Goal: Information Seeking & Learning: Learn about a topic

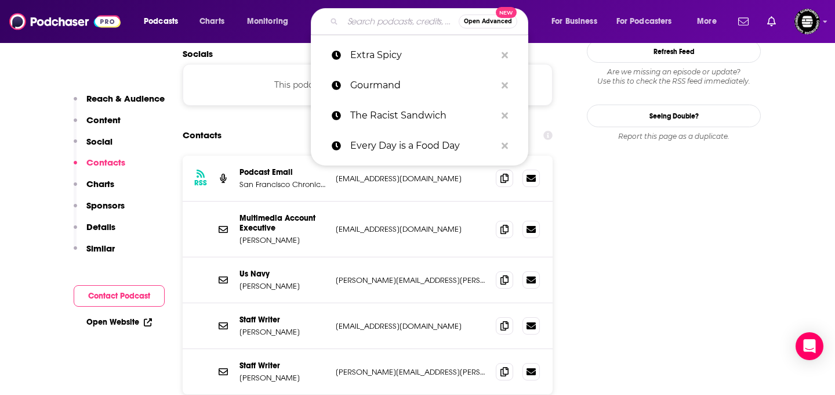
click at [389, 29] on input "Search podcasts, credits, & more..." at bounding box center [401, 21] width 116 height 19
paste input "Uncensored CMO"
type input "Uncensored CMO"
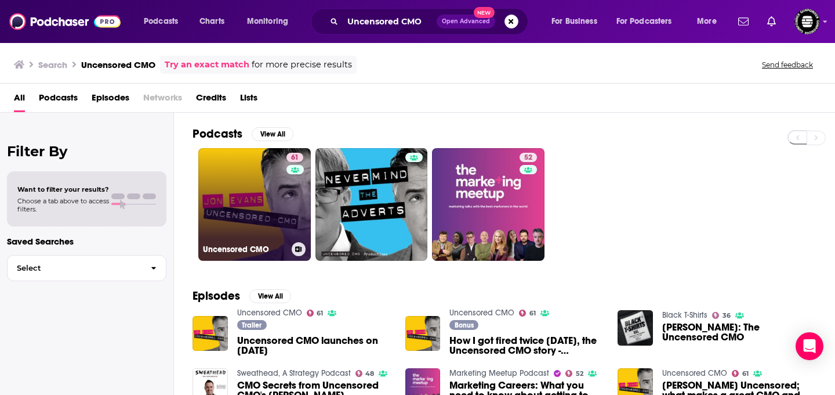
click at [265, 231] on link "61 Uncensored CMO" at bounding box center [254, 204] width 113 height 113
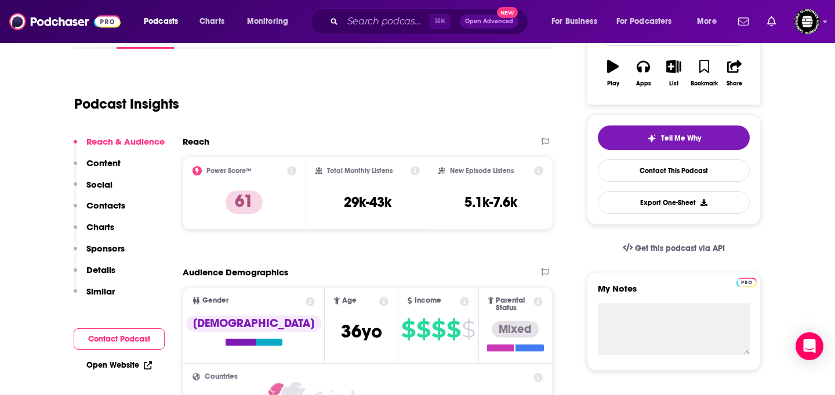
scroll to position [201, 0]
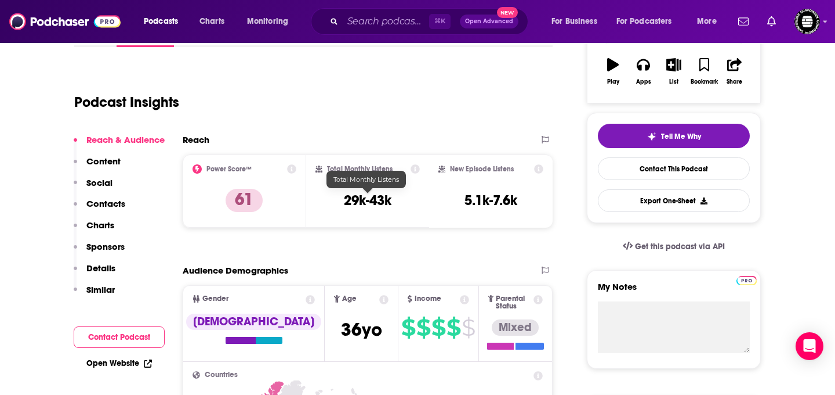
click at [361, 201] on h3 "29k-43k" at bounding box center [368, 199] width 48 height 17
copy div "29k-43k"
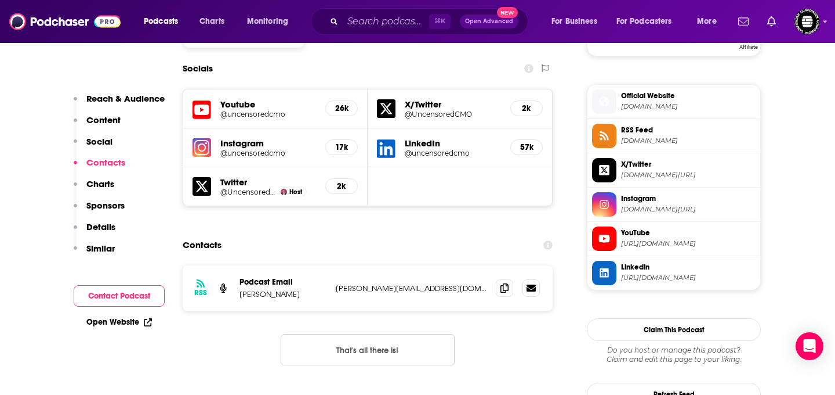
scroll to position [1011, 0]
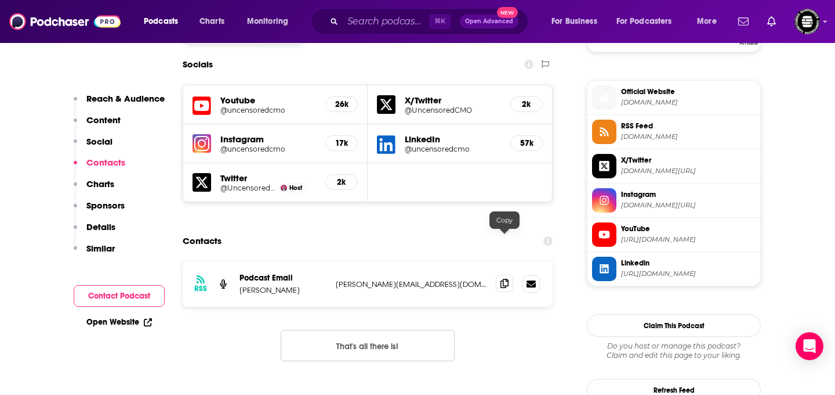
click at [506, 278] on icon at bounding box center [505, 282] width 8 height 9
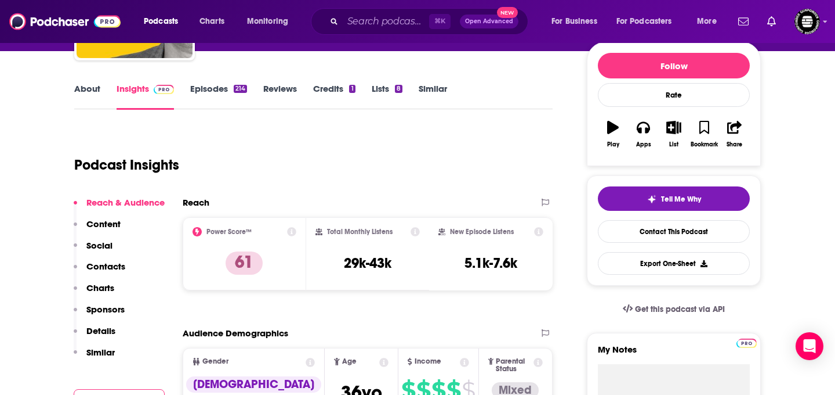
scroll to position [140, 0]
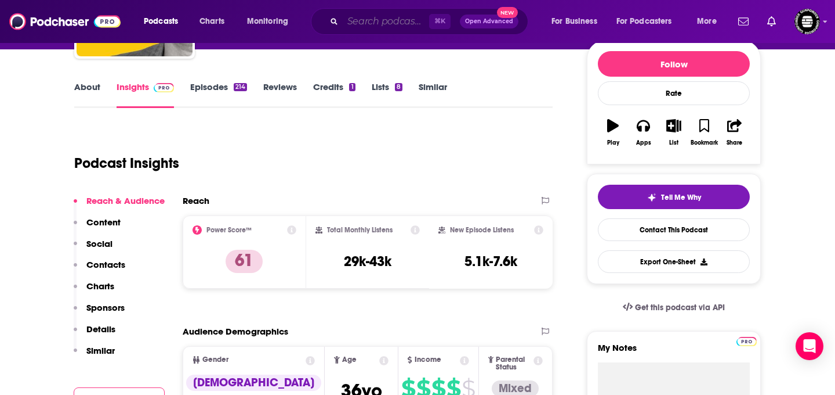
click at [393, 24] on input "Search podcasts, credits, & more..." at bounding box center [386, 21] width 86 height 19
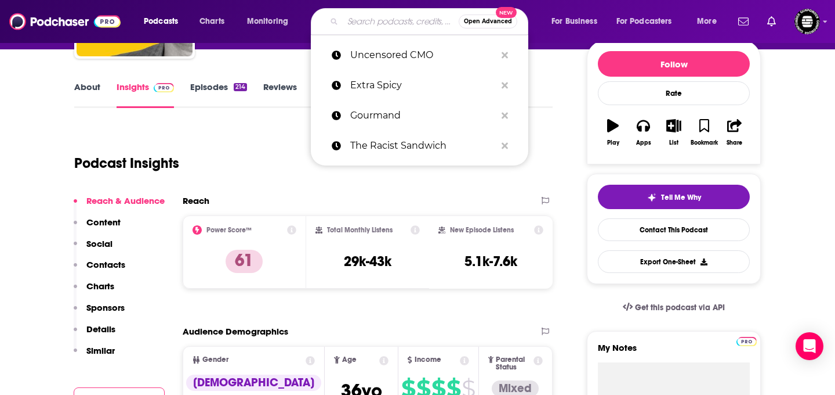
paste input "Hitting The Mark"
type input "Hitting The Mark"
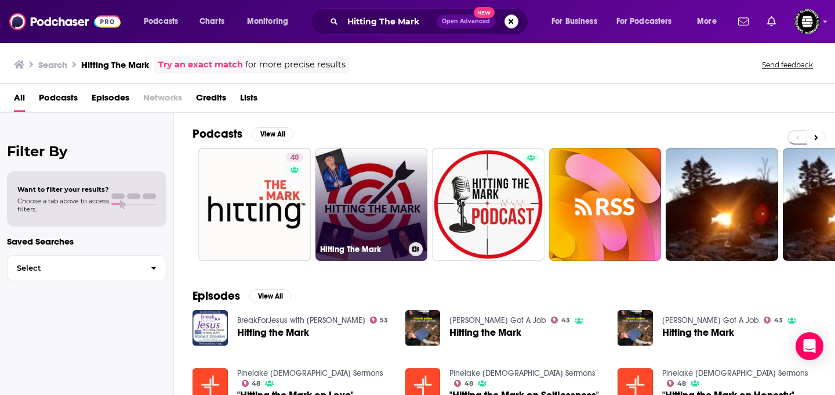
click at [363, 197] on link "Hitting The Mark" at bounding box center [372, 204] width 113 height 113
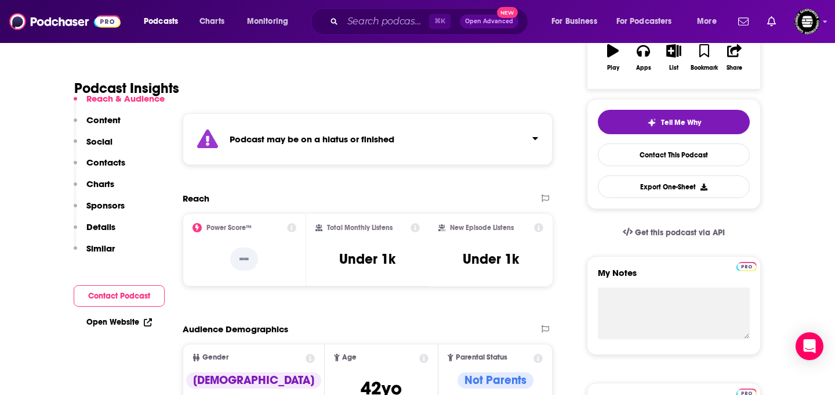
scroll to position [222, 0]
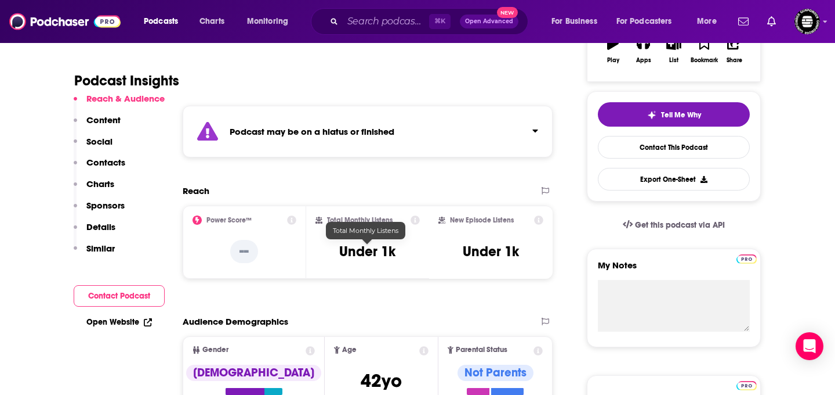
click at [354, 255] on h3 "Under 1k" at bounding box center [367, 251] width 56 height 17
copy div "Under 1k"
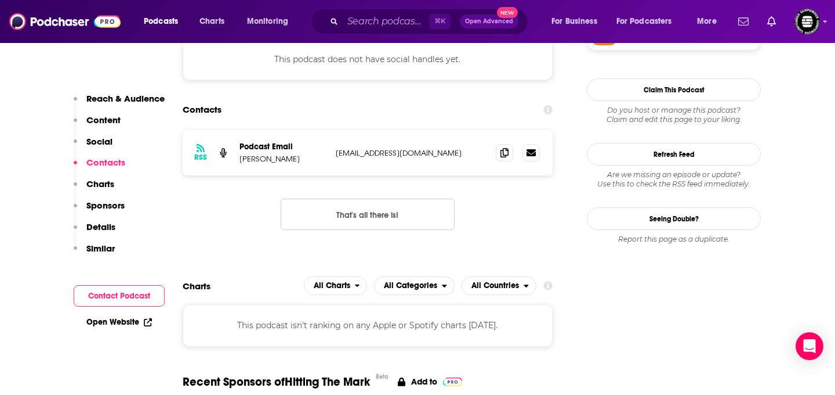
scroll to position [914, 0]
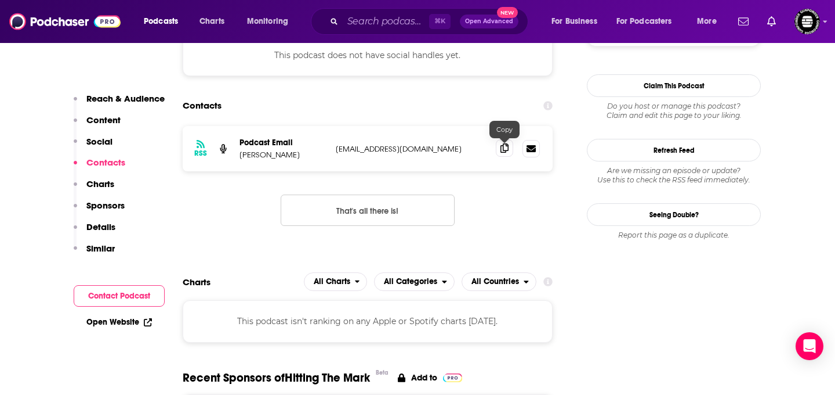
click at [504, 146] on icon at bounding box center [505, 147] width 8 height 9
click at [368, 31] on div "⌘ K Open Advanced New" at bounding box center [420, 21] width 218 height 27
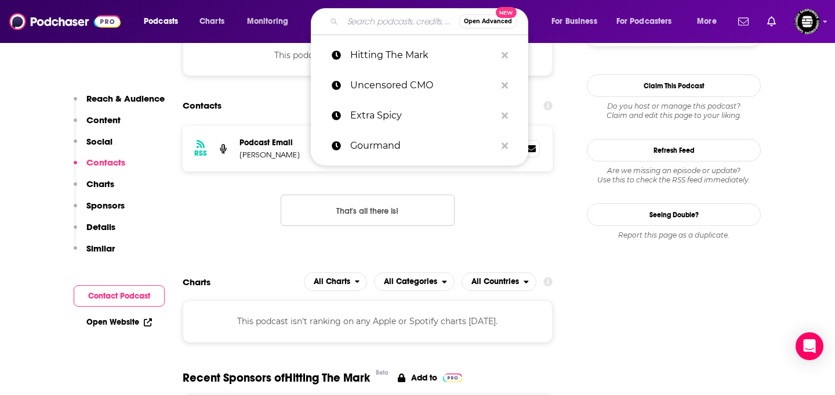
click at [368, 27] on input "Search podcasts, credits, & more..." at bounding box center [401, 21] width 116 height 19
paste input "Armchair Expert"
type input "Armchair Expert"
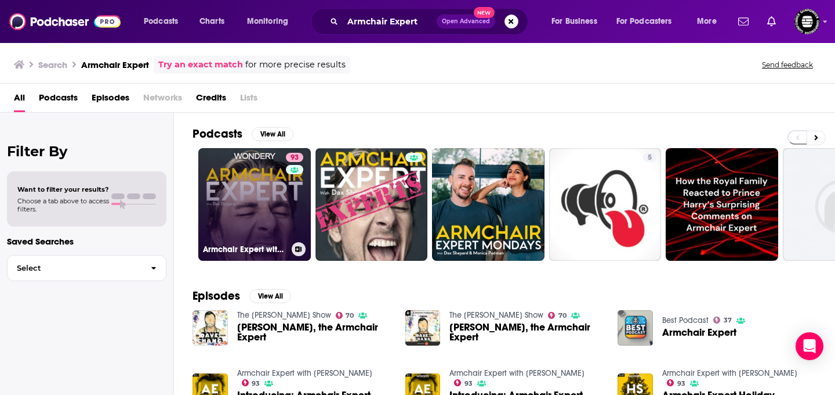
click at [255, 215] on link "93 Armchair Expert with [PERSON_NAME]" at bounding box center [254, 204] width 113 height 113
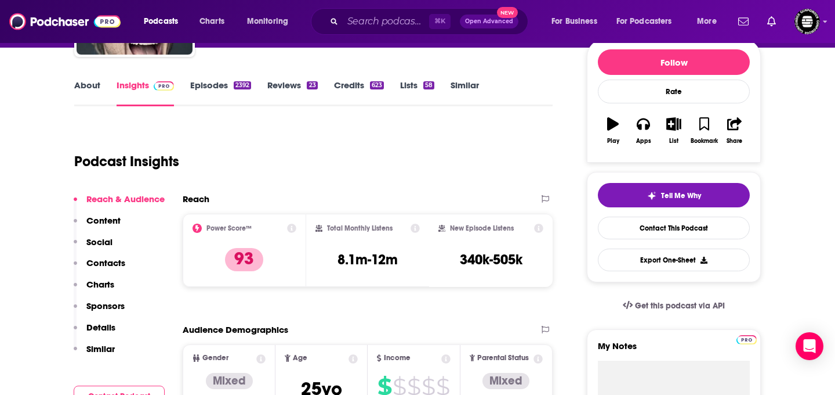
scroll to position [144, 0]
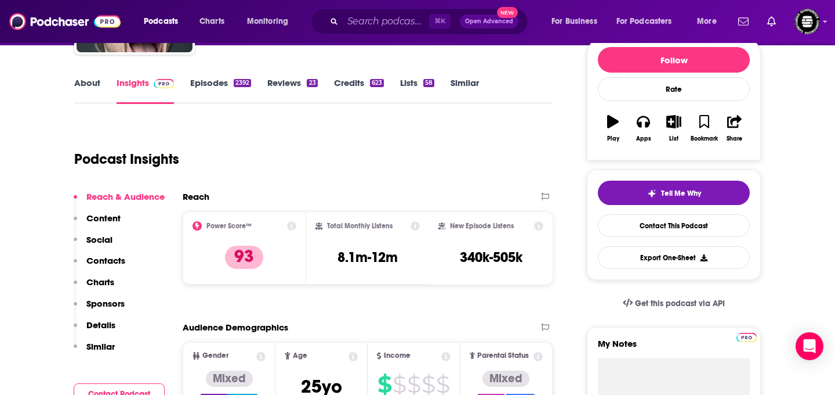
click at [370, 265] on h3 "8.1m-12m" at bounding box center [368, 256] width 60 height 17
click at [368, 261] on h3 "8.1m-12m" at bounding box center [368, 256] width 60 height 17
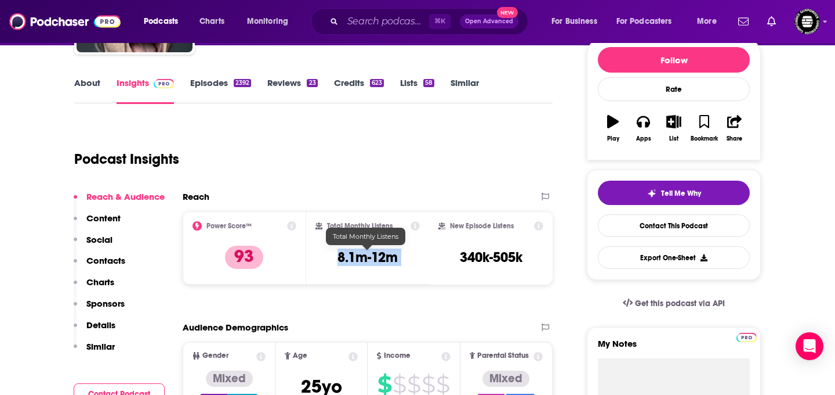
copy div "8.1m-12m"
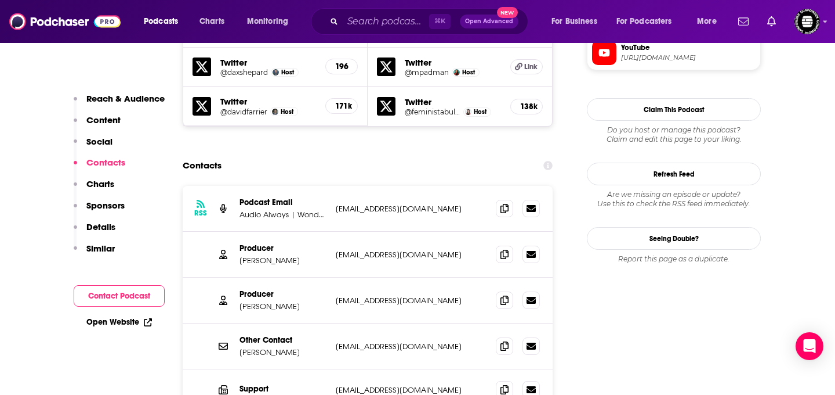
scroll to position [1121, 0]
click at [500, 244] on span at bounding box center [504, 252] width 17 height 17
click at [383, 24] on input "Search podcasts, credits, & more..." at bounding box center [386, 21] width 86 height 19
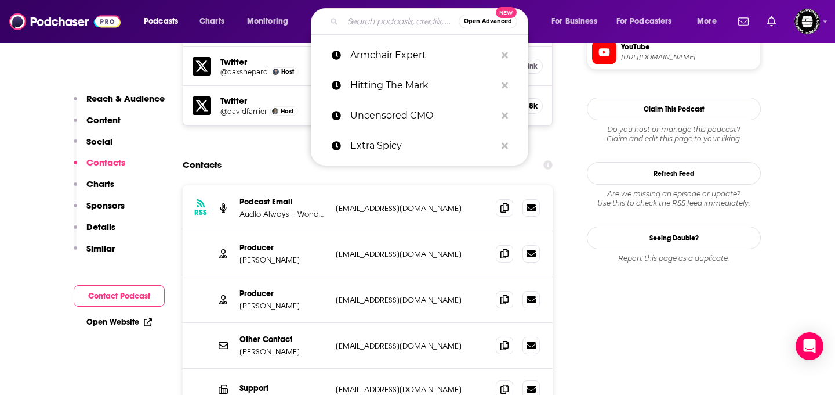
paste input "Disruptors"
type input "Disruptors"
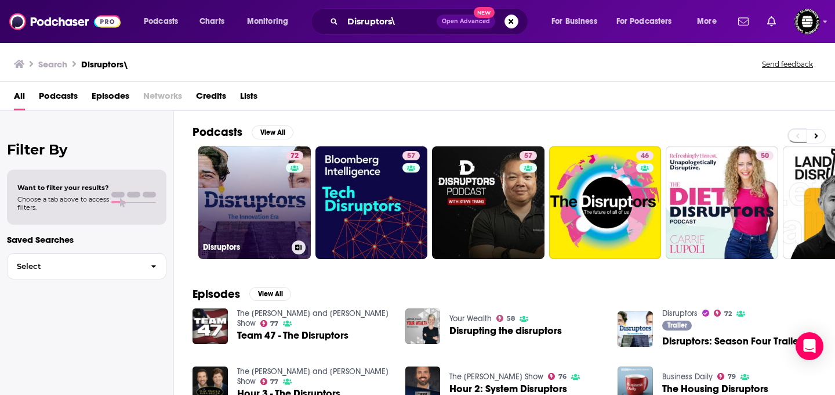
click at [234, 207] on link "72 Disruptors" at bounding box center [254, 202] width 113 height 113
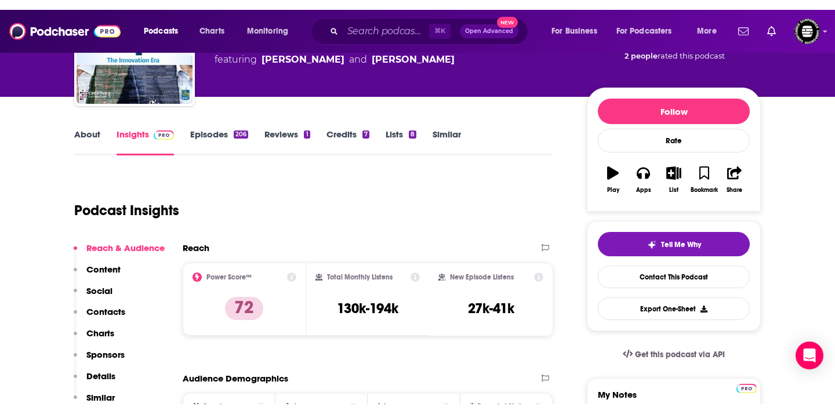
scroll to position [121, 0]
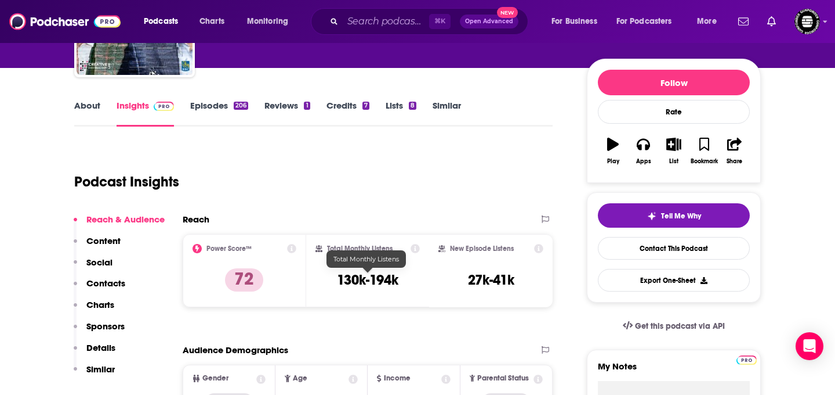
click at [359, 280] on h3 "130k-194k" at bounding box center [367, 279] width 61 height 17
copy div "130k-194k"
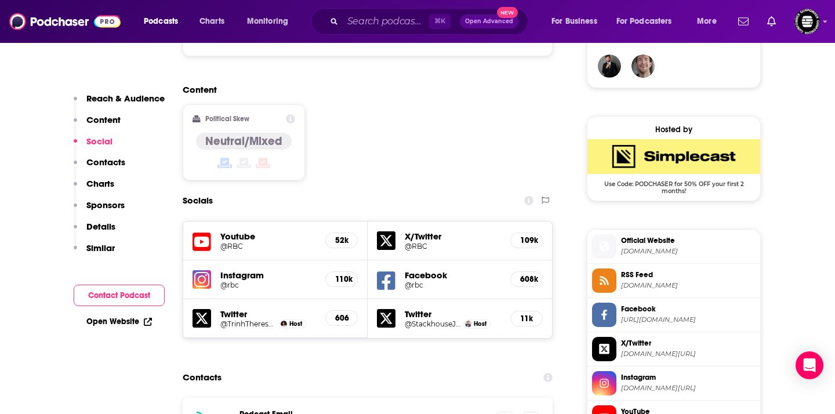
scroll to position [1010, 0]
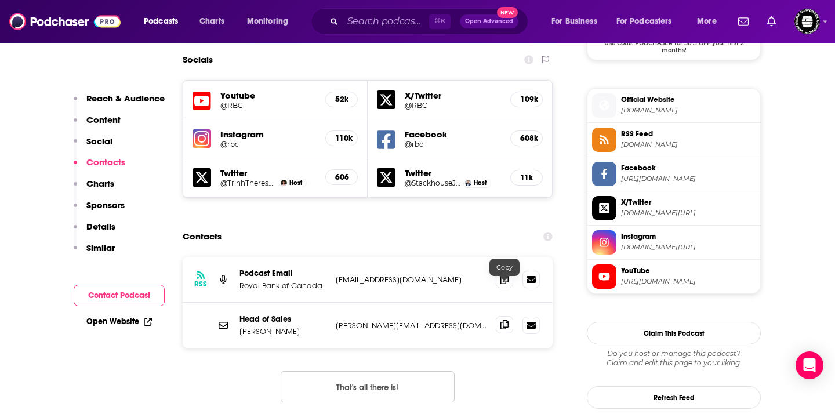
click at [505, 320] on icon at bounding box center [505, 324] width 8 height 9
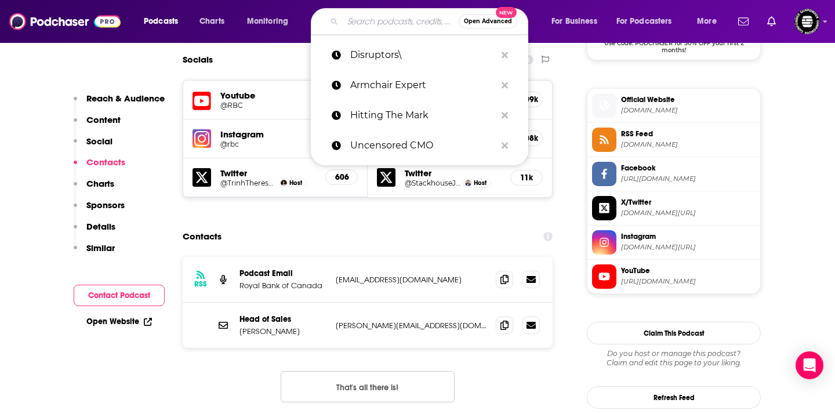
click at [379, 23] on input "Search podcasts, credits, & more..." at bounding box center [401, 21] width 116 height 19
paste input "Brand Builder"
type input "Brand Builder"
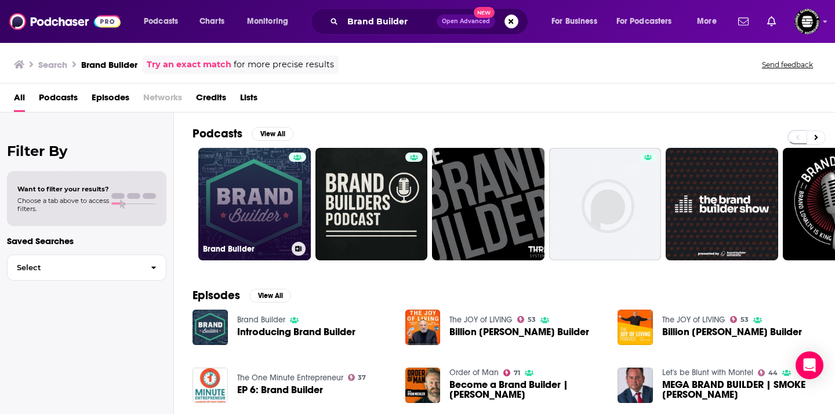
click at [266, 201] on link "Brand Builder" at bounding box center [254, 204] width 113 height 113
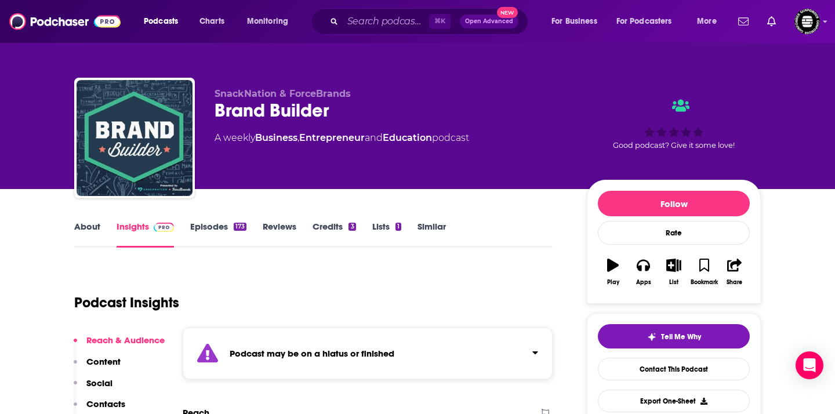
scroll to position [141, 0]
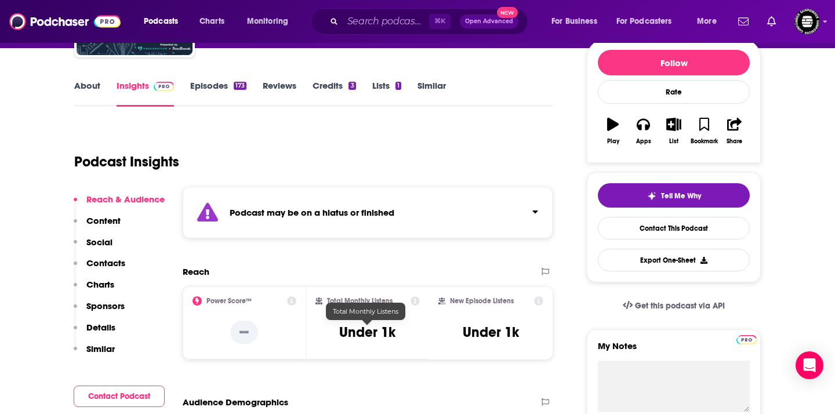
click at [375, 334] on h3 "Under 1k" at bounding box center [367, 332] width 56 height 17
copy div "Under 1k"
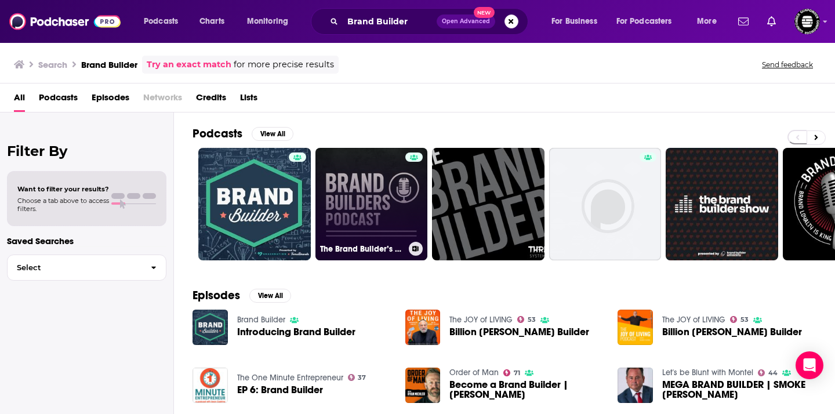
click at [379, 216] on link "The Brand Builder’s Podcast" at bounding box center [372, 204] width 113 height 113
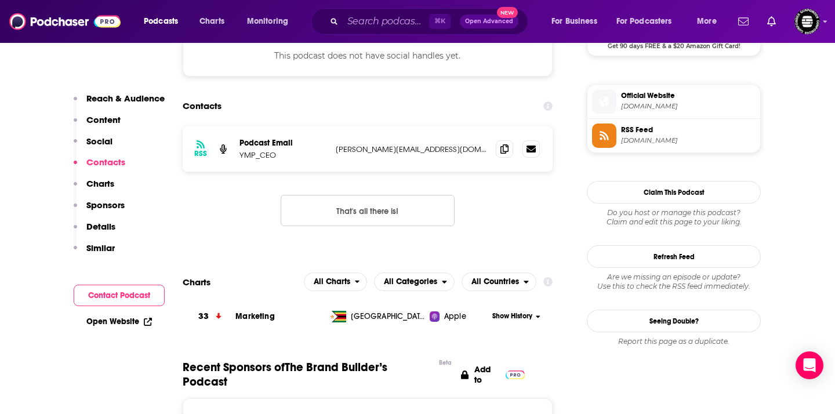
scroll to position [916, 0]
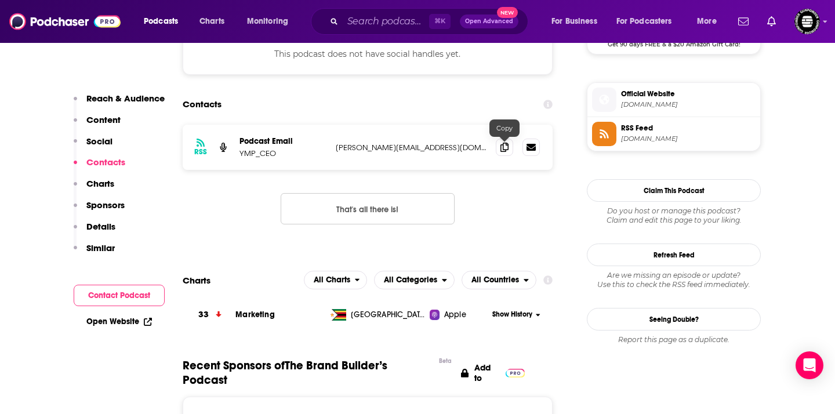
click at [504, 139] on div at bounding box center [505, 137] width 10 height 10
click at [504, 151] on icon at bounding box center [505, 146] width 8 height 9
click at [391, 30] on div "⌘ K Open Advanced New" at bounding box center [420, 21] width 218 height 27
click at [391, 27] on input "Search podcasts, credits, & more..." at bounding box center [386, 21] width 86 height 19
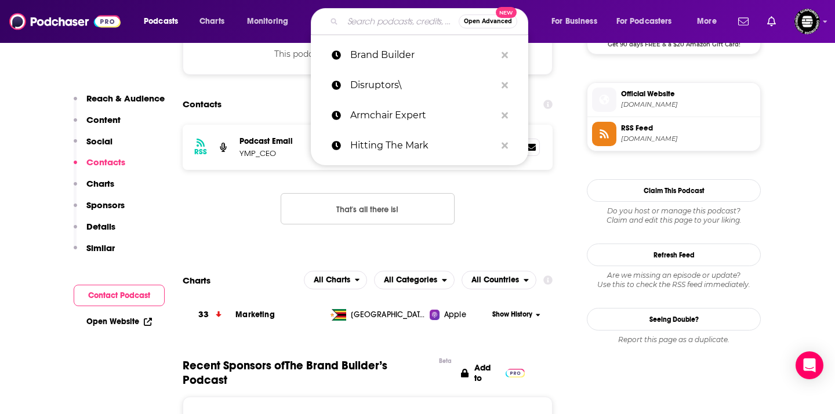
paste input "Business Wars"
type input "Business Wars"
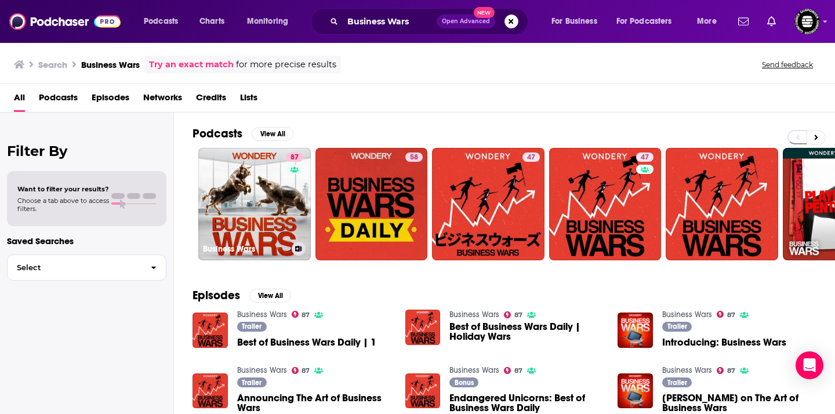
click at [283, 182] on link "87 Business Wars" at bounding box center [254, 204] width 113 height 113
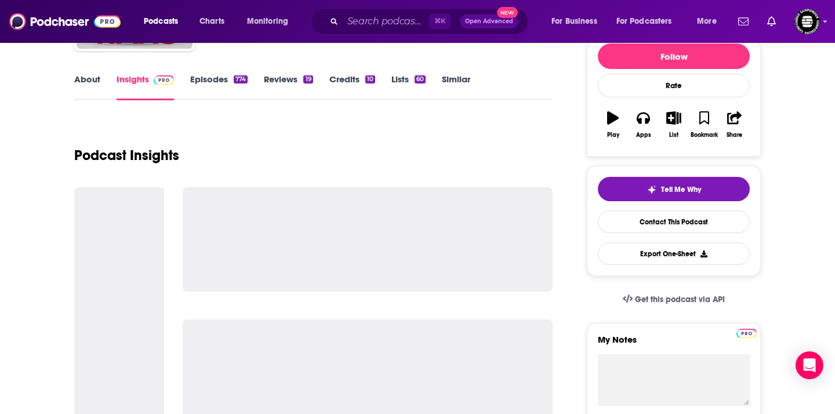
scroll to position [150, 0]
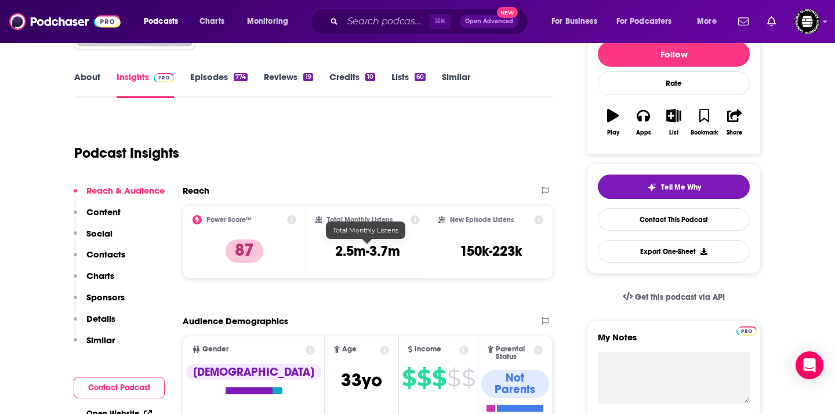
click at [367, 254] on h3 "2.5m-3.7m" at bounding box center [367, 251] width 65 height 17
copy div "2.5m-3.7m"
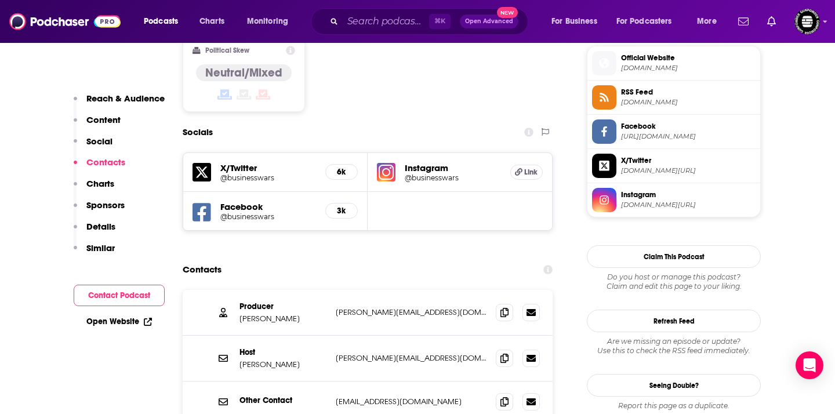
scroll to position [939, 0]
click at [504, 307] on icon at bounding box center [505, 311] width 8 height 9
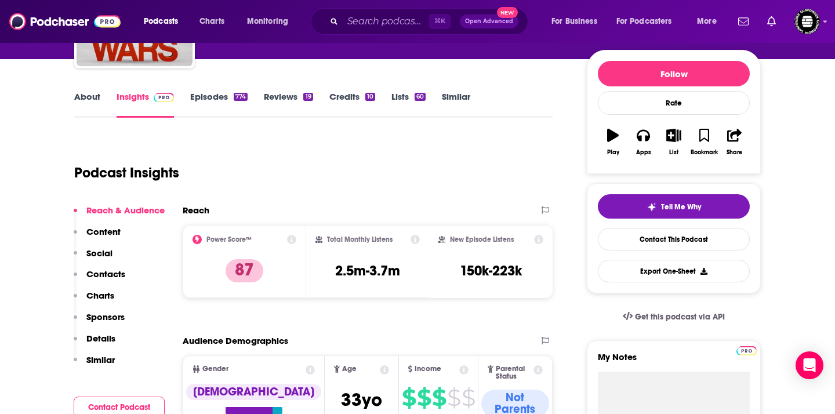
scroll to position [129, 0]
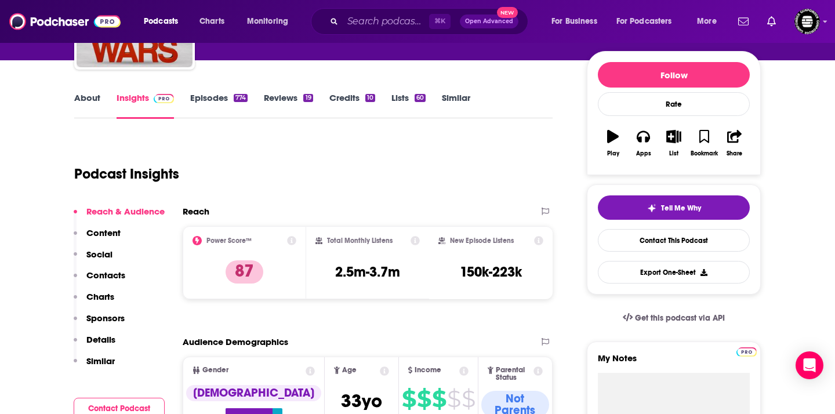
click at [294, 238] on icon at bounding box center [291, 240] width 9 height 9
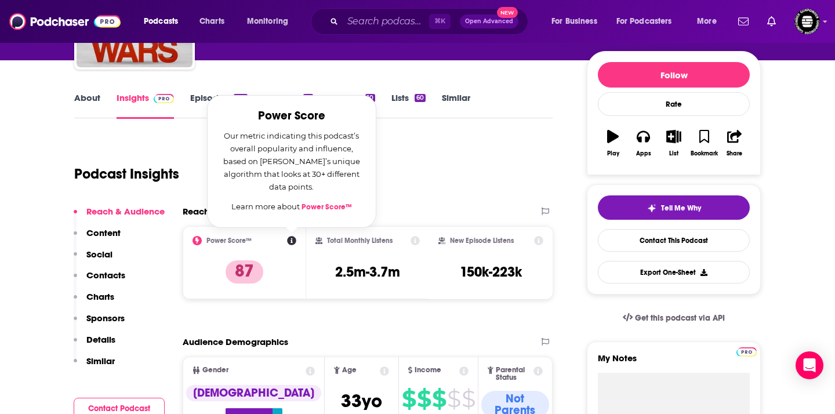
click at [455, 180] on div "Podcast Insights" at bounding box center [308, 167] width 469 height 59
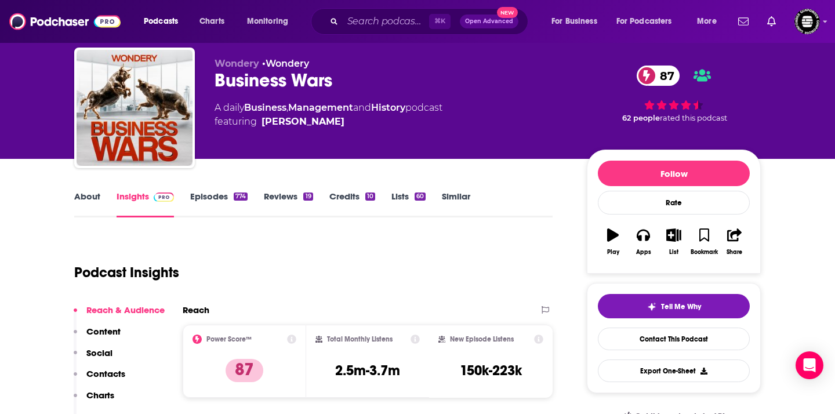
scroll to position [0, 0]
